Goal: Task Accomplishment & Management: Manage account settings

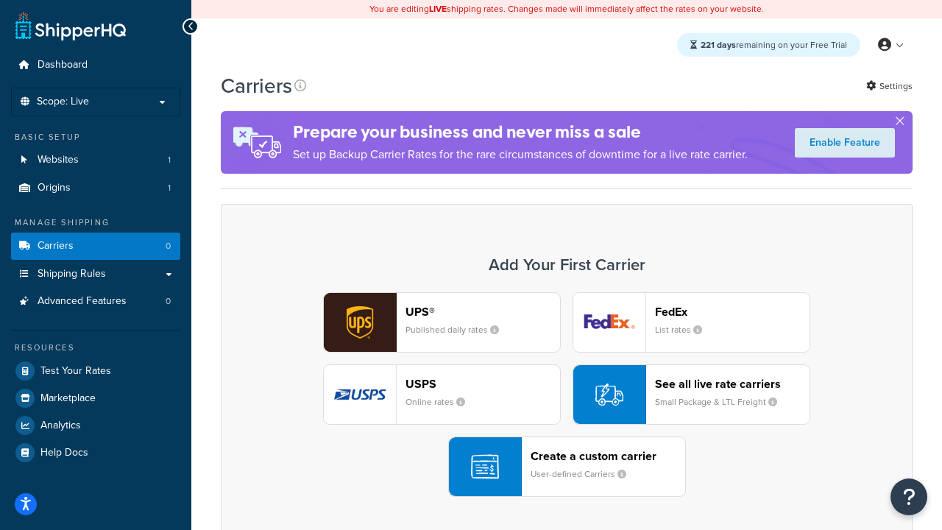
click at [567, 394] on div "UPS® Published daily rates FedEx List rates USPS Online rates See all live rate…" at bounding box center [566, 394] width 661 height 205
click at [732, 311] on header "FedEx" at bounding box center [732, 312] width 155 height 14
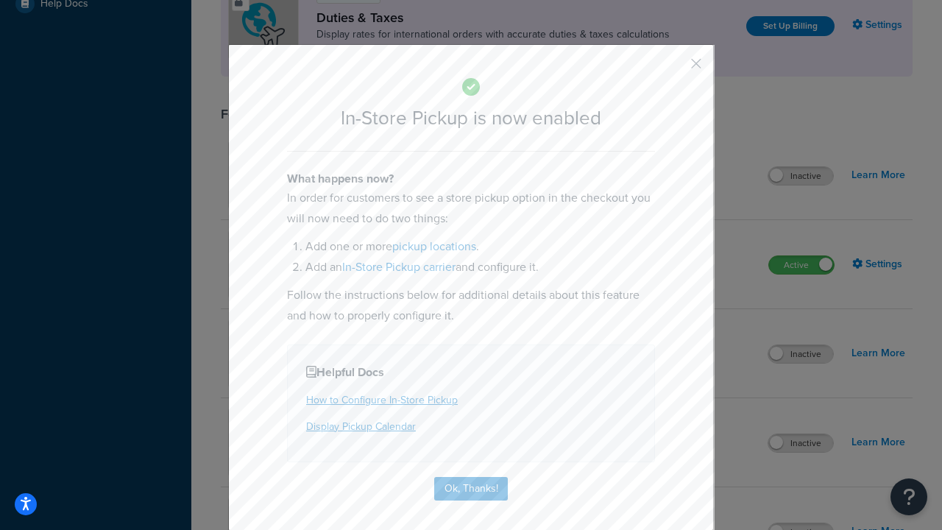
click at [674, 68] on button "button" at bounding box center [675, 69] width 4 height 4
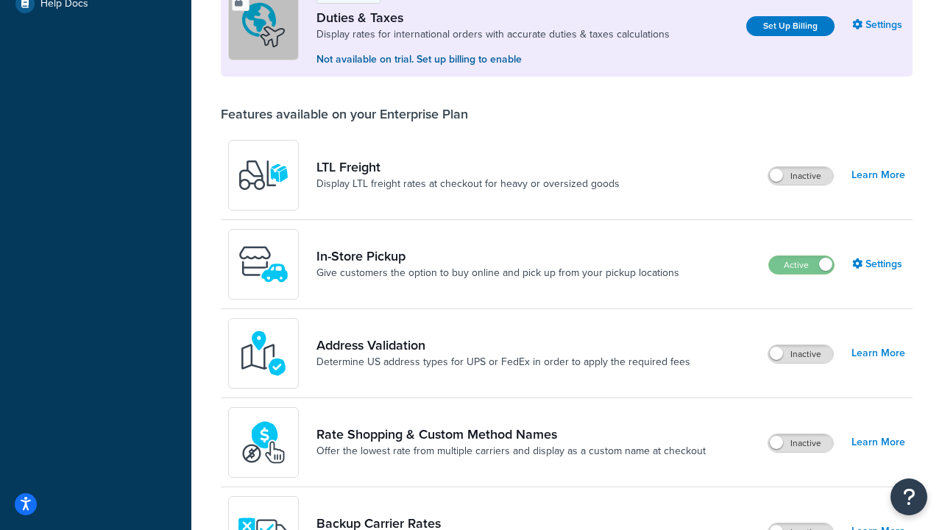
scroll to position [449, 0]
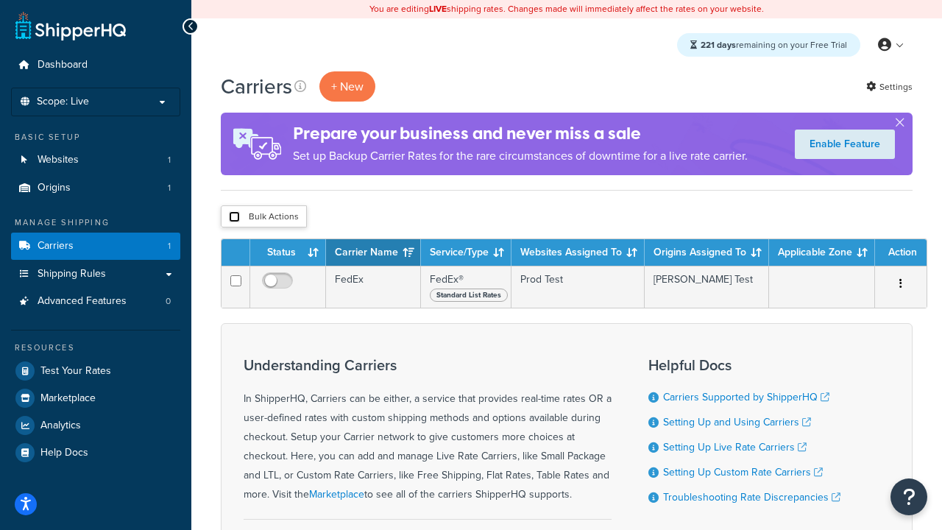
click at [234, 217] on input "checkbox" at bounding box center [234, 216] width 11 height 11
checkbox input "true"
click at [0, 0] on button "Delete" at bounding box center [0, 0] width 0 height 0
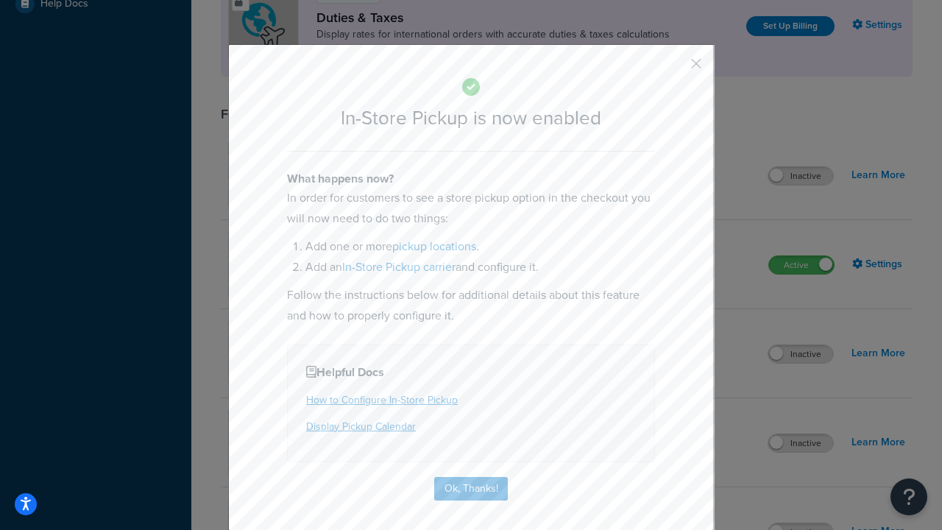
click at [674, 68] on button "button" at bounding box center [675, 69] width 4 height 4
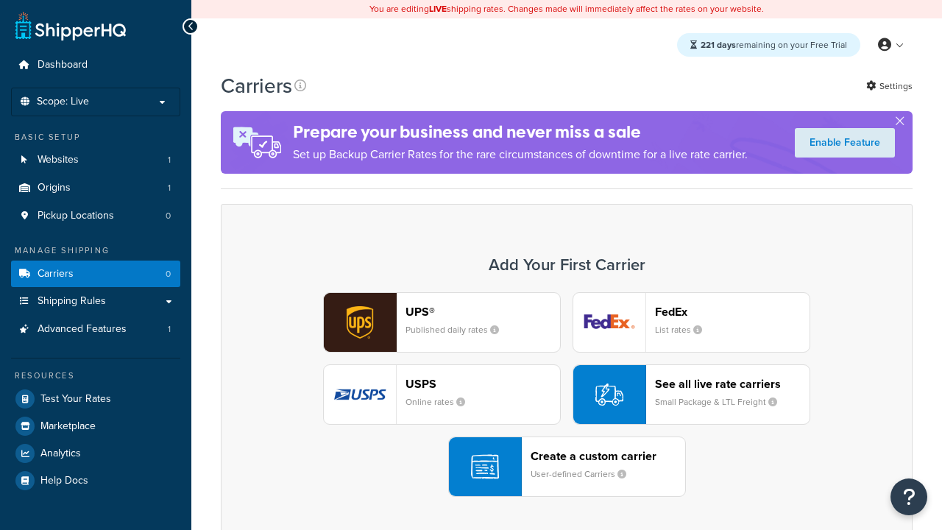
click at [567, 394] on div "UPS® Published daily rates FedEx List rates USPS Online rates See all live rate…" at bounding box center [566, 394] width 661 height 205
click at [567, 467] on div "Create a custom carrier User-defined Carriers" at bounding box center [608, 466] width 155 height 35
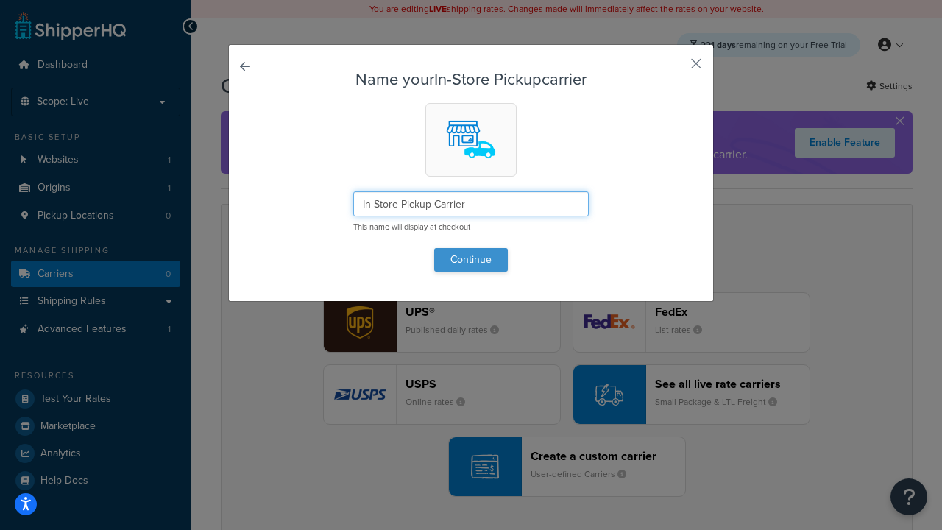
type input "In Store Pickup Carrier"
click at [471, 259] on button "Continue" at bounding box center [471, 260] width 74 height 24
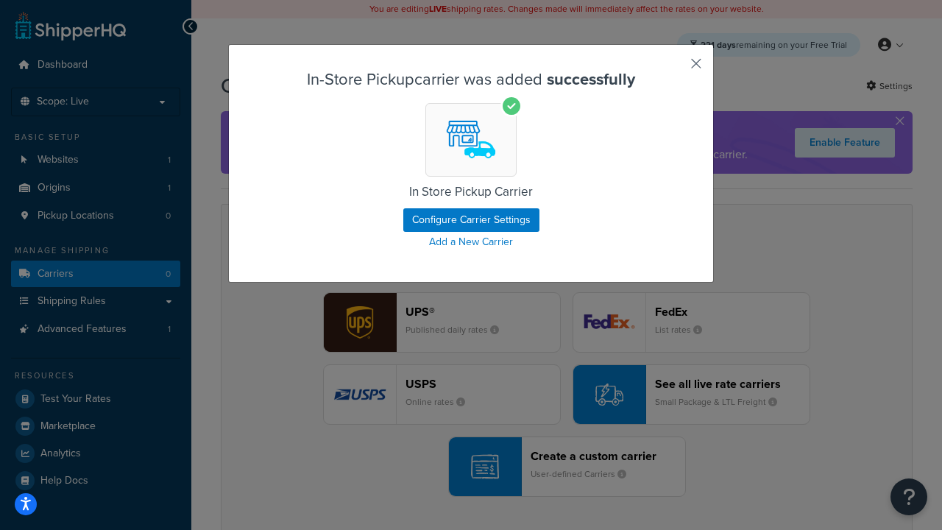
click at [674, 68] on button "button" at bounding box center [675, 69] width 4 height 4
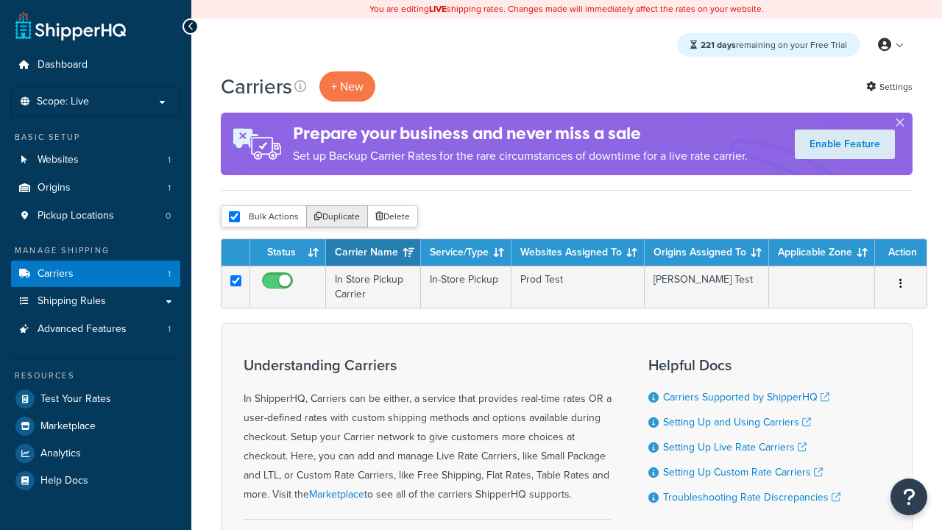
click at [338, 217] on button "Duplicate" at bounding box center [337, 216] width 62 height 22
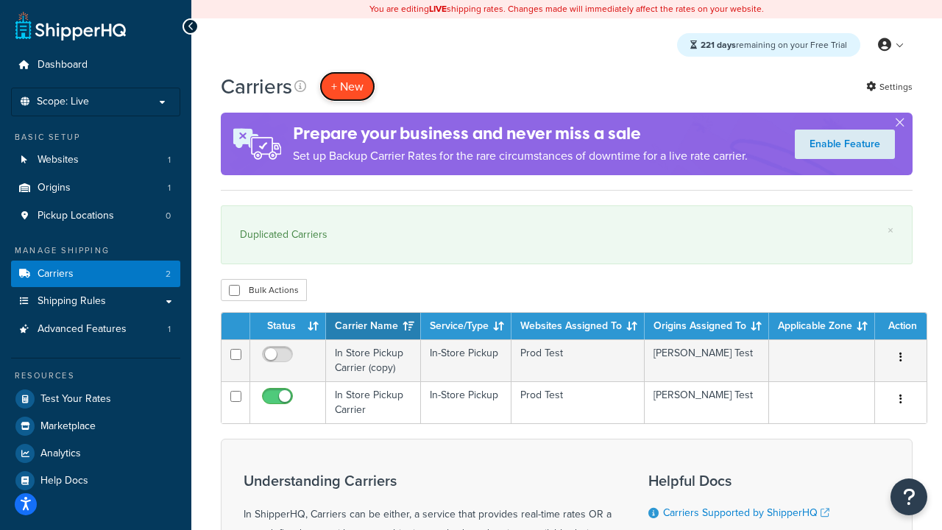
click at [347, 86] on button "+ New" at bounding box center [347, 86] width 56 height 30
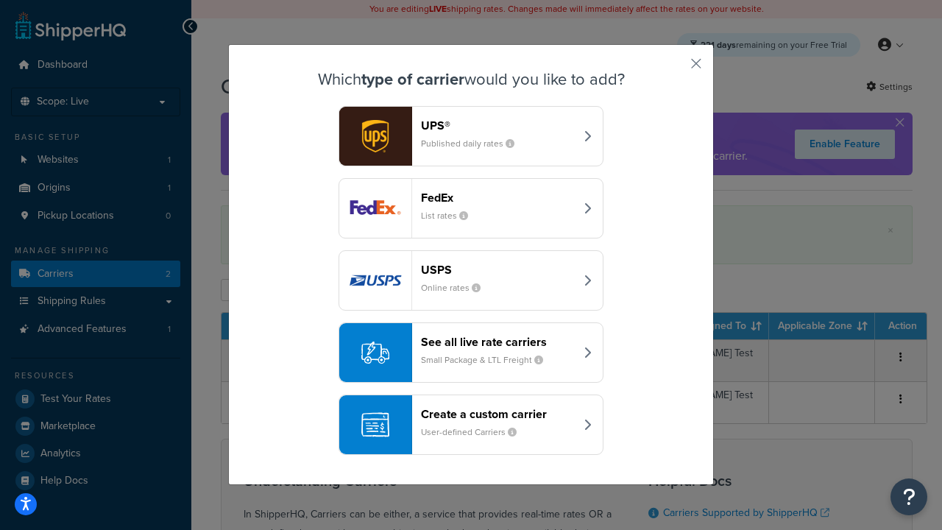
click at [471, 425] on div "Create a custom carrier User-defined Carriers" at bounding box center [498, 424] width 154 height 35
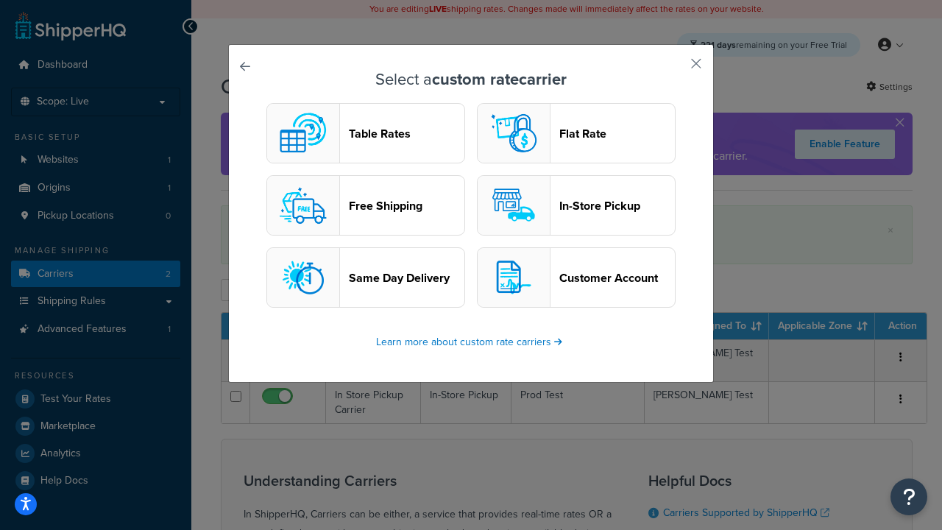
click at [576, 133] on header "Flat Rate" at bounding box center [617, 134] width 116 height 14
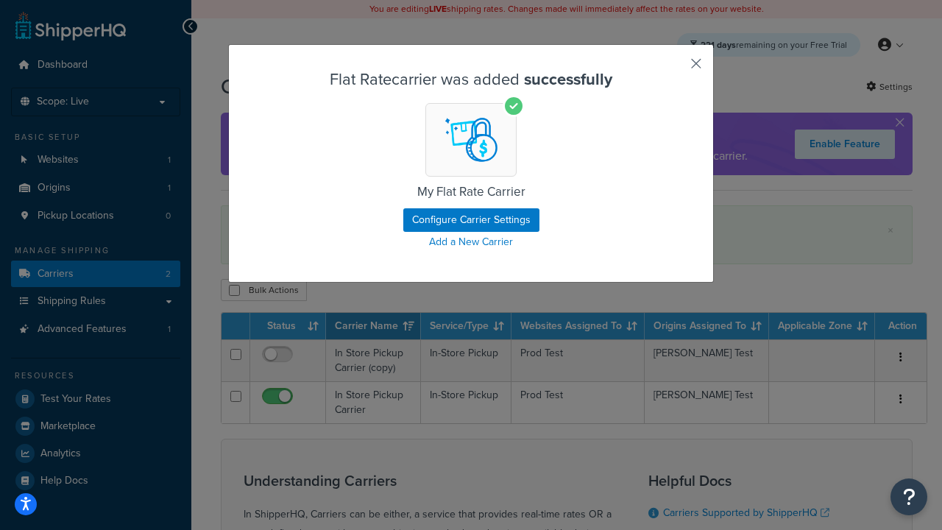
click at [674, 68] on button "button" at bounding box center [675, 69] width 4 height 4
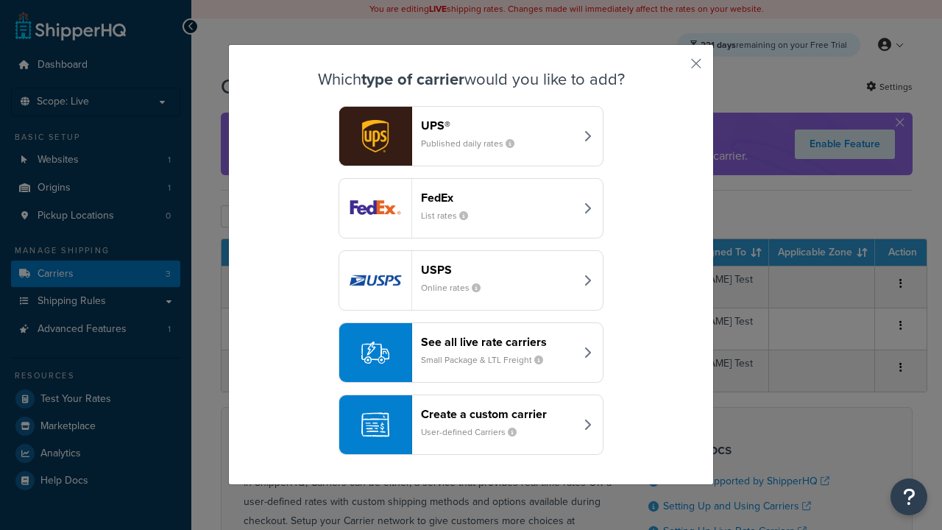
click at [471, 425] on div "Create a custom carrier User-defined Carriers" at bounding box center [498, 424] width 154 height 35
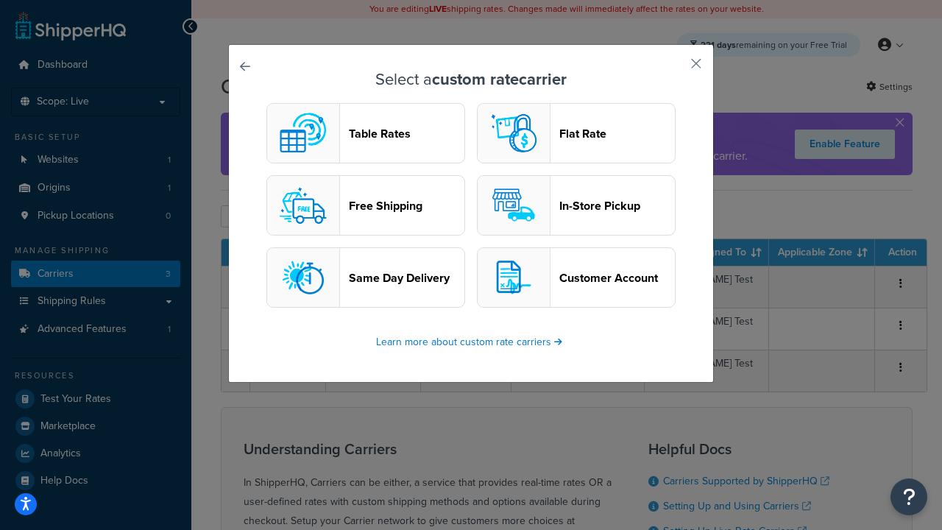
click at [366, 133] on header "Table Rates" at bounding box center [407, 134] width 116 height 14
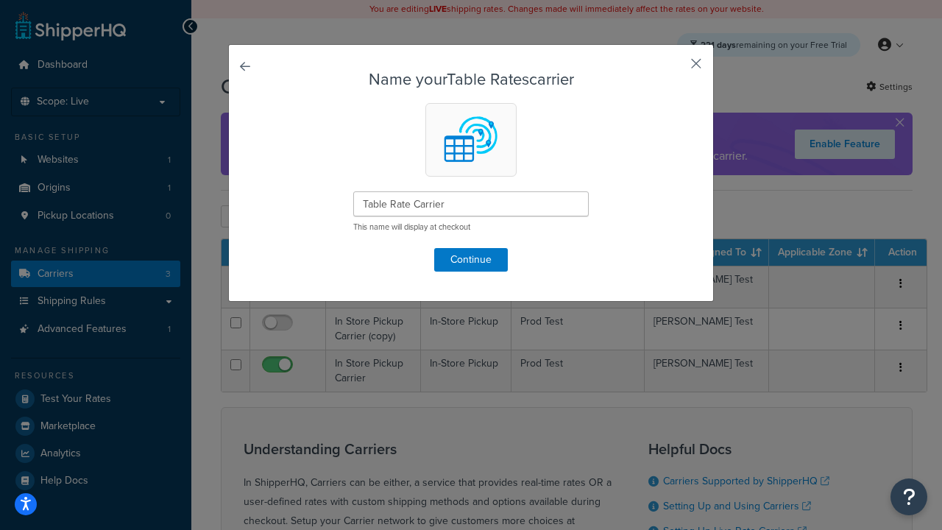
click at [674, 68] on button "button" at bounding box center [675, 69] width 4 height 4
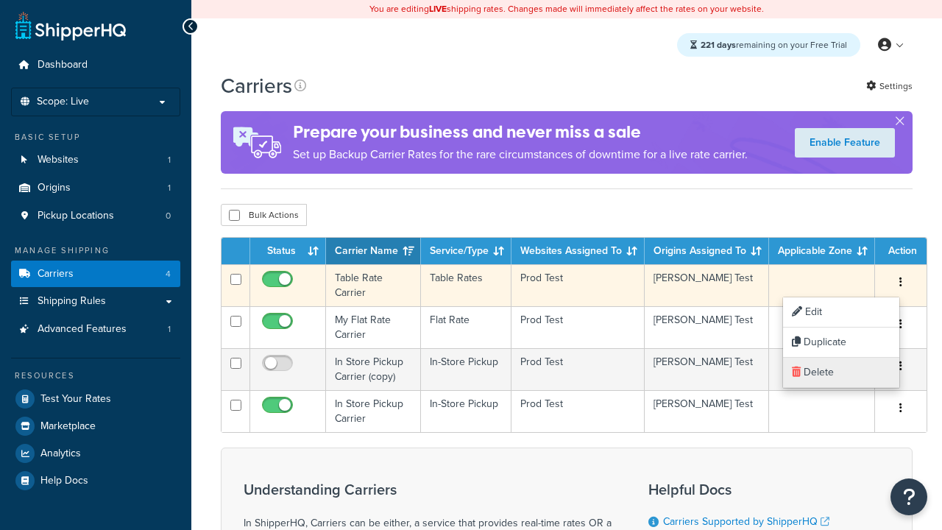
click at [841, 372] on link "Delete" at bounding box center [841, 373] width 116 height 30
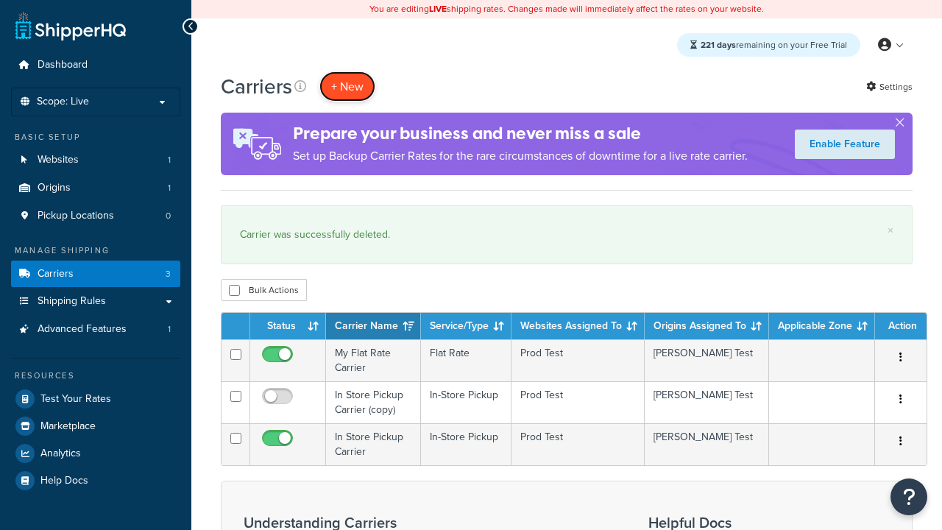
click at [347, 86] on button "+ New" at bounding box center [347, 86] width 56 height 30
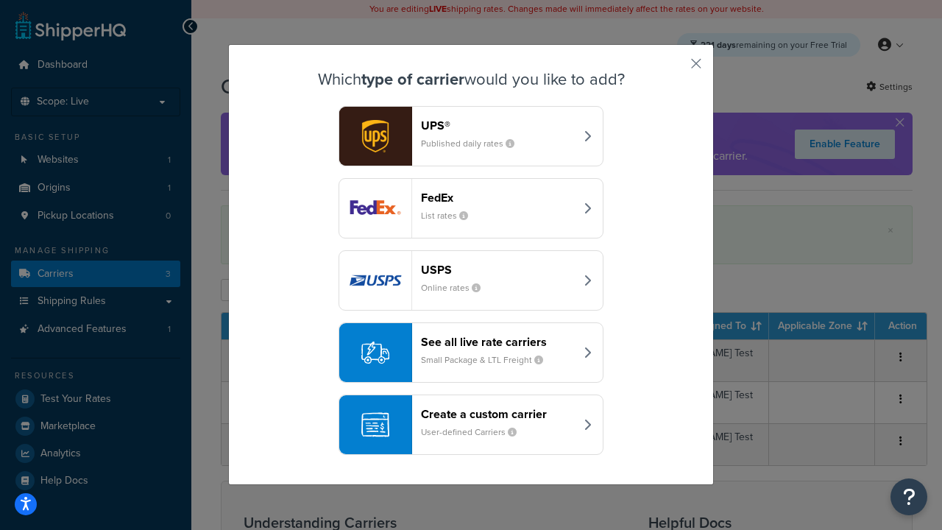
click at [471, 352] on div "See all live rate carriers Small Package & LTL Freight" at bounding box center [498, 352] width 154 height 35
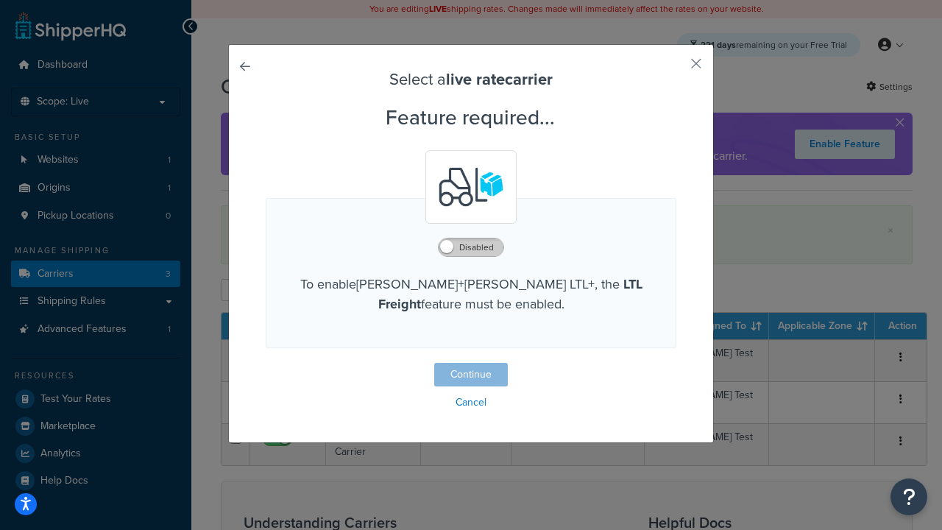
click at [471, 247] on label "Disabled" at bounding box center [471, 247] width 65 height 18
click at [471, 375] on button "Continue" at bounding box center [471, 375] width 74 height 24
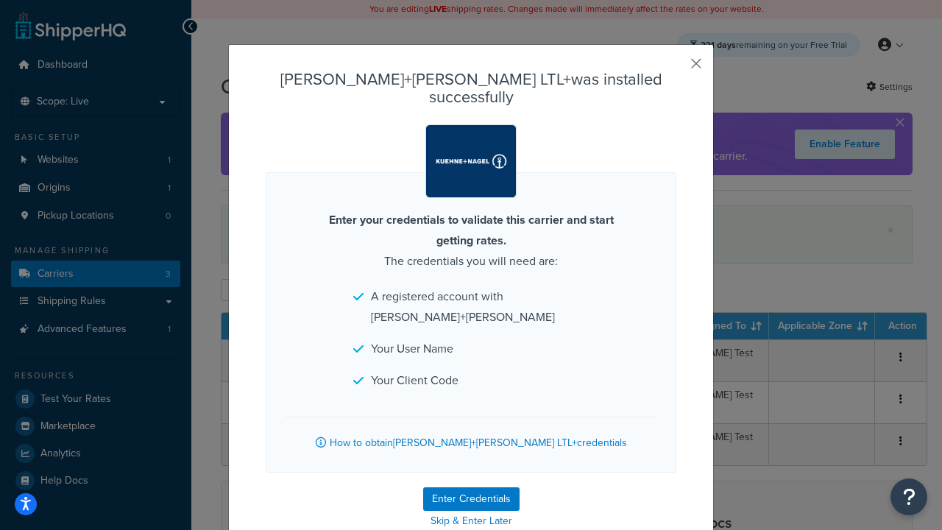
click at [674, 68] on button "button" at bounding box center [675, 69] width 4 height 4
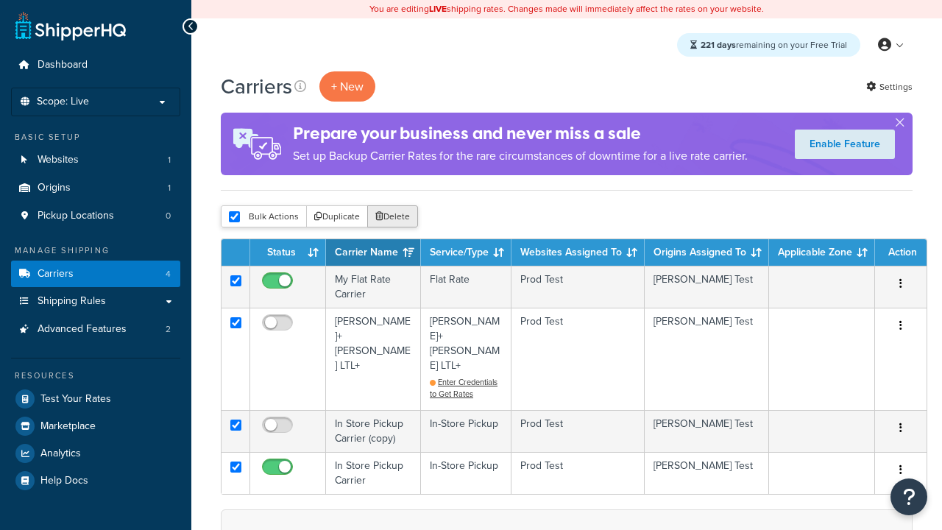
click at [396, 217] on button "Delete" at bounding box center [392, 216] width 51 height 22
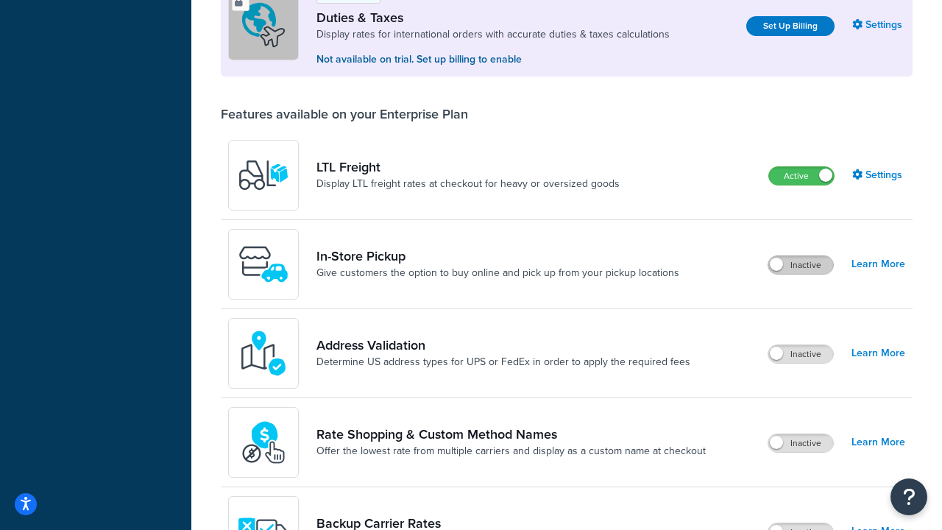
scroll to position [449, 0]
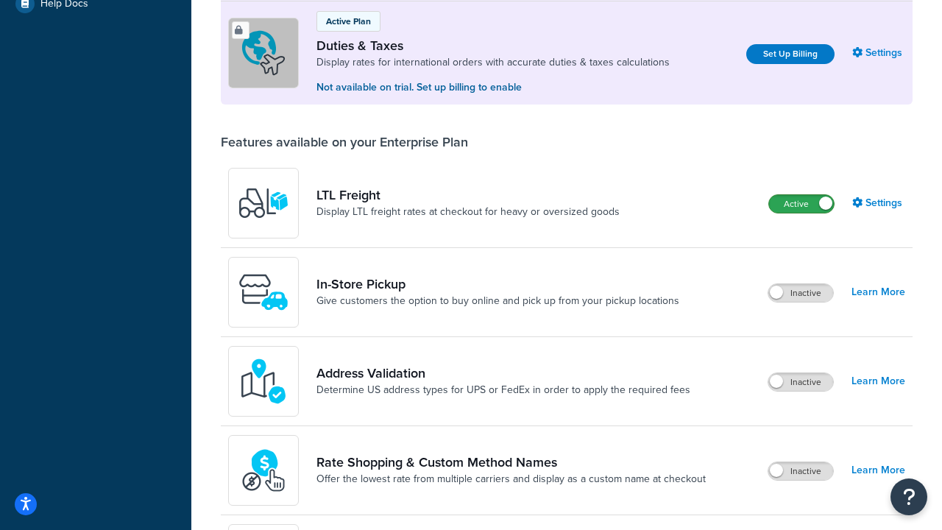
click at [801, 204] on label "Active" at bounding box center [801, 204] width 65 height 18
